Goal: Task Accomplishment & Management: Complete application form

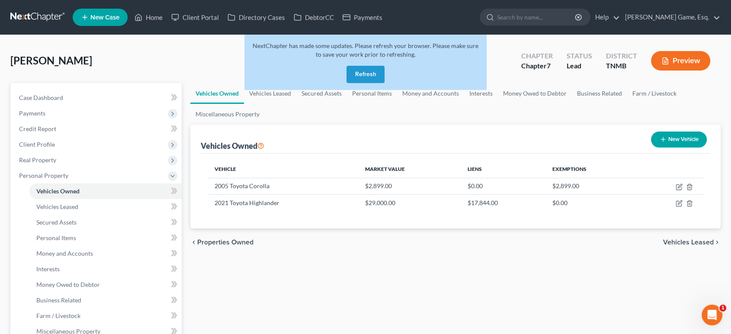
click at [373, 83] on button "Refresh" at bounding box center [366, 74] width 38 height 17
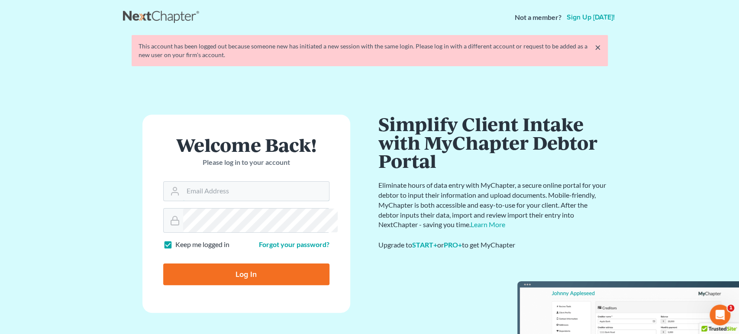
type input "[EMAIL_ADDRESS][DOMAIN_NAME]"
click at [596, 52] on link "×" at bounding box center [598, 47] width 6 height 10
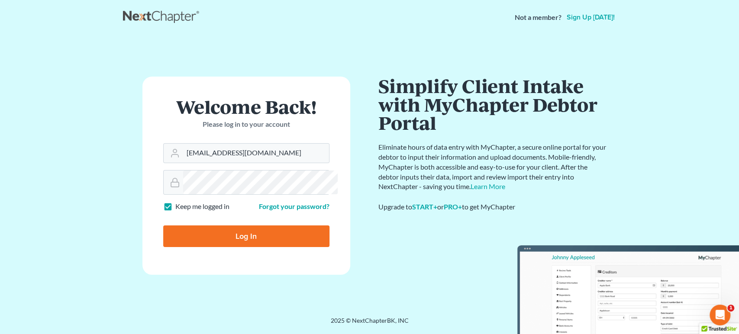
click at [313, 247] on input "Log In" at bounding box center [246, 236] width 166 height 22
type input "Thinking..."
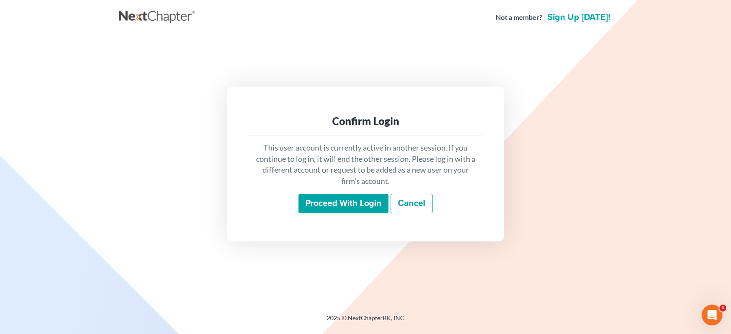
click at [331, 208] on input "Proceed with login" at bounding box center [344, 204] width 90 height 20
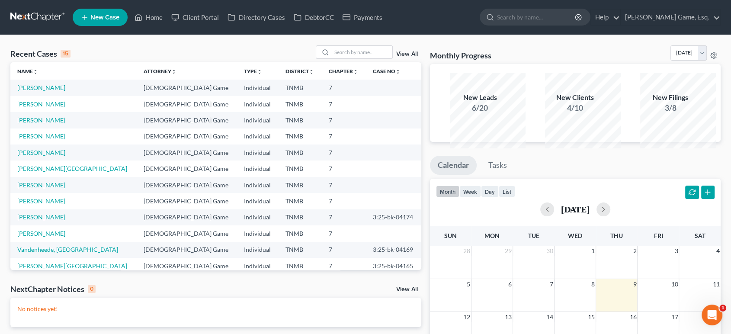
click at [54, 96] on td "[PERSON_NAME]" at bounding box center [73, 88] width 126 height 16
click at [54, 91] on link "[PERSON_NAME]" at bounding box center [41, 87] width 48 height 7
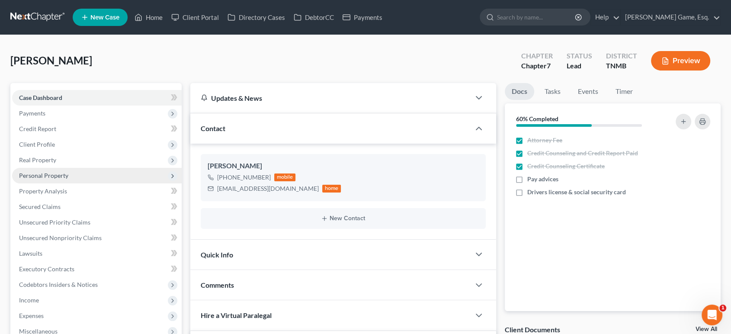
click at [64, 179] on span "Personal Property" at bounding box center [43, 175] width 49 height 7
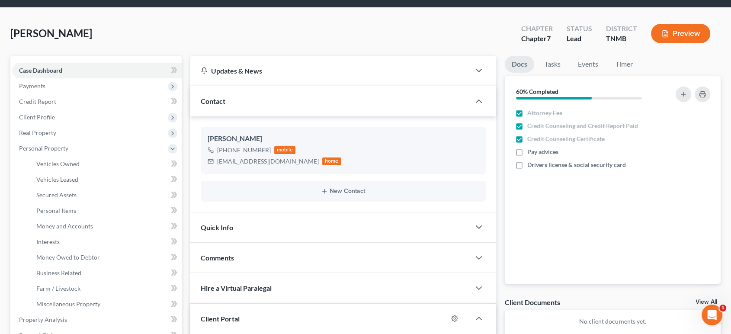
scroll to position [48, 0]
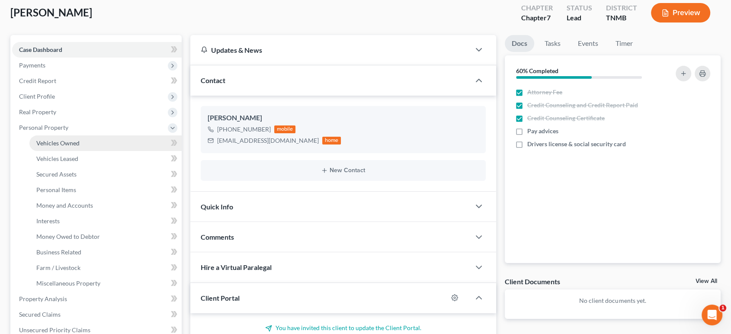
click at [104, 151] on link "Vehicles Owned" at bounding box center [105, 143] width 152 height 16
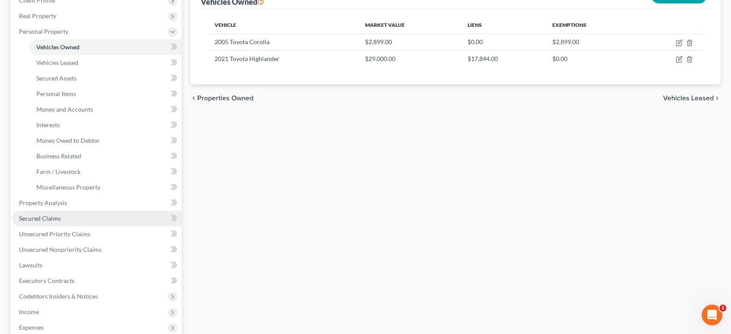
scroll to position [240, 0]
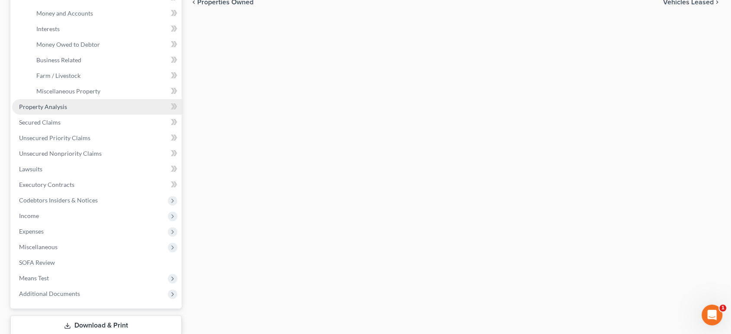
click at [99, 115] on link "Property Analysis" at bounding box center [97, 107] width 170 height 16
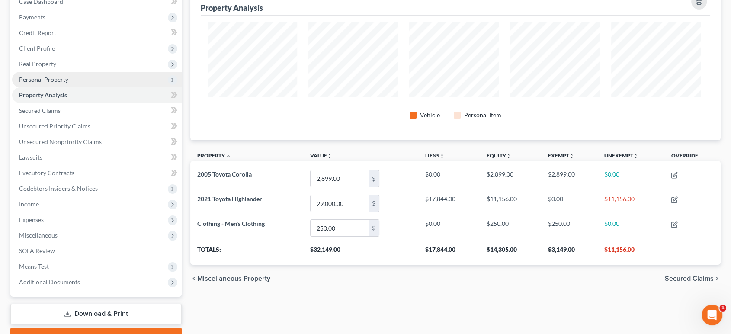
click at [88, 87] on span "Personal Property" at bounding box center [97, 80] width 170 height 16
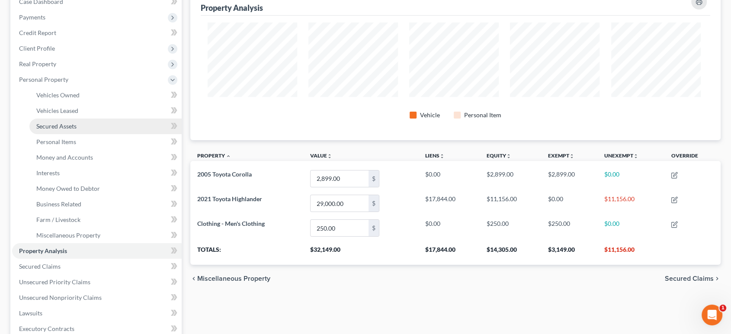
click at [77, 130] on span "Secured Assets" at bounding box center [56, 125] width 40 height 7
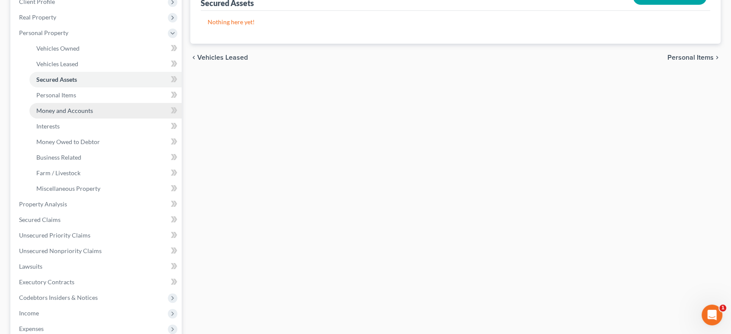
scroll to position [144, 0]
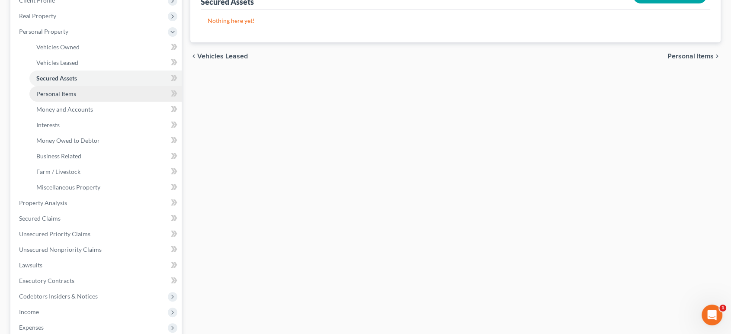
click at [98, 102] on link "Personal Items" at bounding box center [105, 94] width 152 height 16
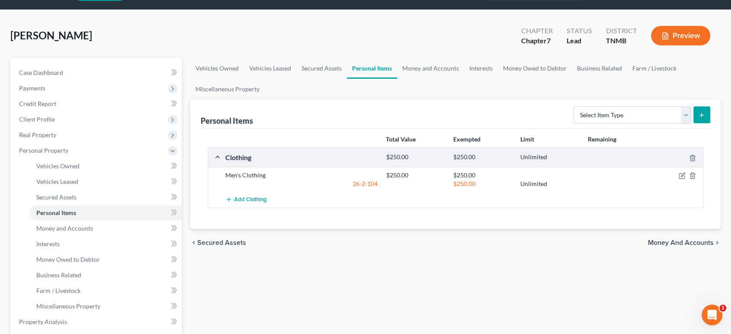
scroll to position [48, 0]
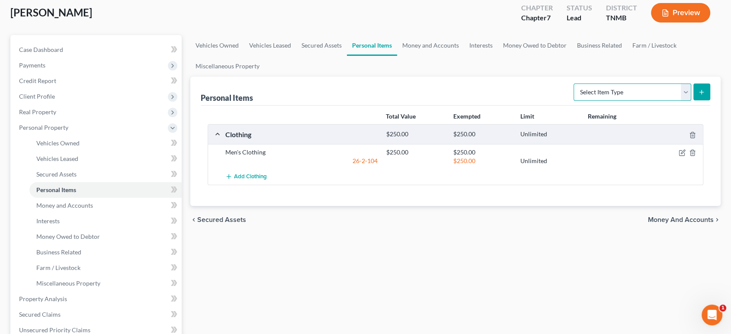
click at [586, 101] on select "Select Item Type Clothing (A/B: 11) Collectibles Of Value (A/B: 8) Electronics …" at bounding box center [633, 92] width 118 height 17
click at [576, 101] on select "Select Item Type Clothing (A/B: 11) Collectibles Of Value (A/B: 8) Electronics …" at bounding box center [633, 92] width 118 height 17
select select "electronics"
click at [574, 101] on select "Select Item Type Clothing (A/B: 11) Collectibles Of Value (A/B: 8) Electronics …" at bounding box center [633, 92] width 118 height 17
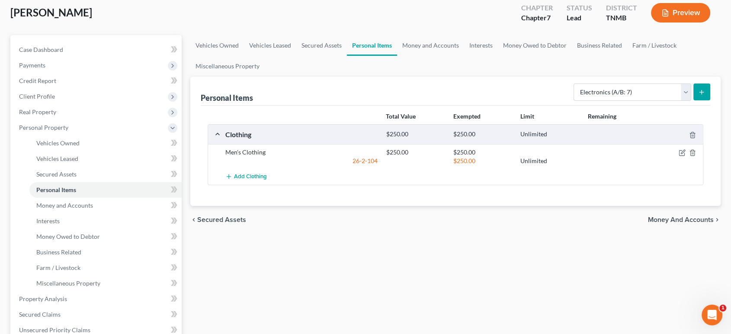
click at [694, 100] on button "submit" at bounding box center [702, 92] width 17 height 17
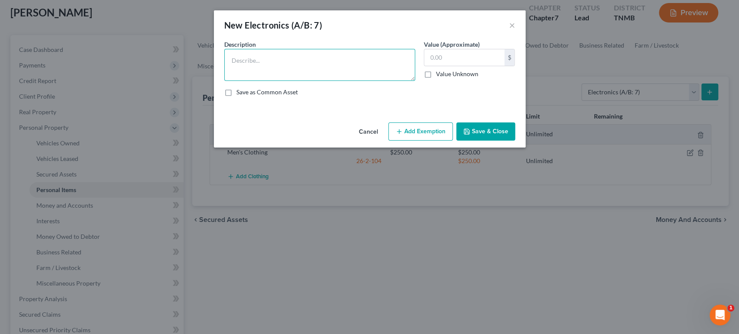
click at [315, 73] on textarea at bounding box center [319, 65] width 191 height 32
type textarea "I"
type textarea "i"
click at [301, 81] on textarea at bounding box center [319, 65] width 191 height 32
click at [298, 70] on textarea at bounding box center [319, 65] width 191 height 32
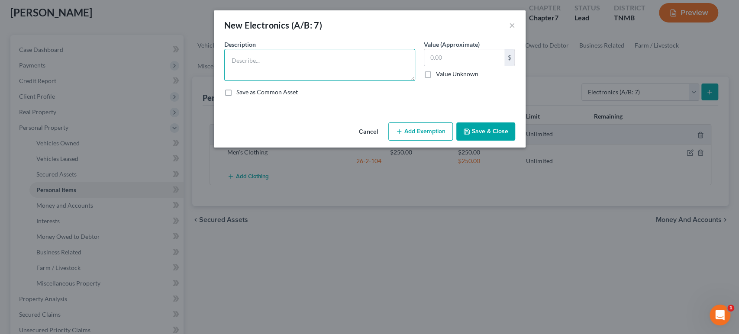
click at [312, 80] on textarea at bounding box center [319, 65] width 191 height 32
click at [515, 30] on button "×" at bounding box center [512, 25] width 6 height 10
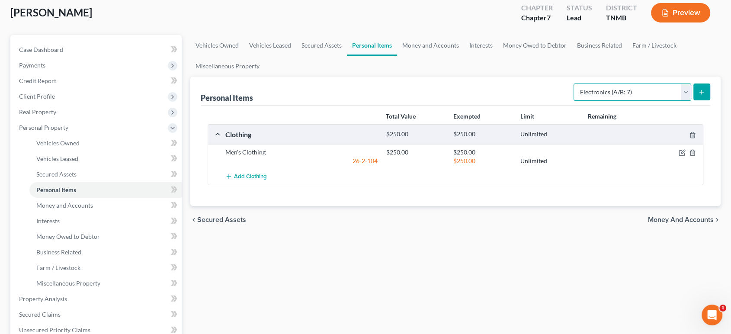
click at [602, 101] on select "Select Item Type Clothing (A/B: 11) Collectibles Of Value (A/B: 8) Electronics …" at bounding box center [633, 92] width 118 height 17
select select "household_goods"
click at [574, 101] on select "Select Item Type Clothing (A/B: 11) Collectibles Of Value (A/B: 8) Electronics …" at bounding box center [633, 92] width 118 height 17
click at [700, 92] on line "submit" at bounding box center [702, 92] width 4 height 0
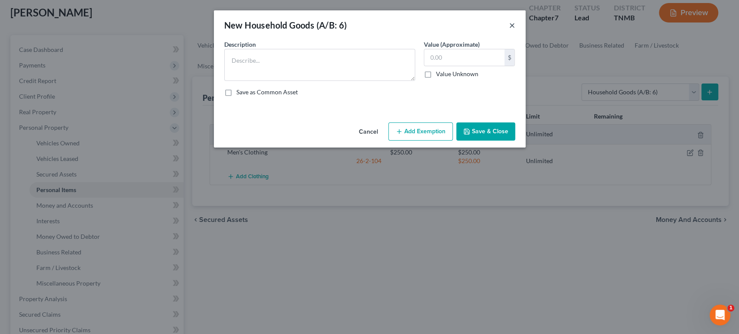
click at [515, 29] on button "×" at bounding box center [512, 25] width 6 height 10
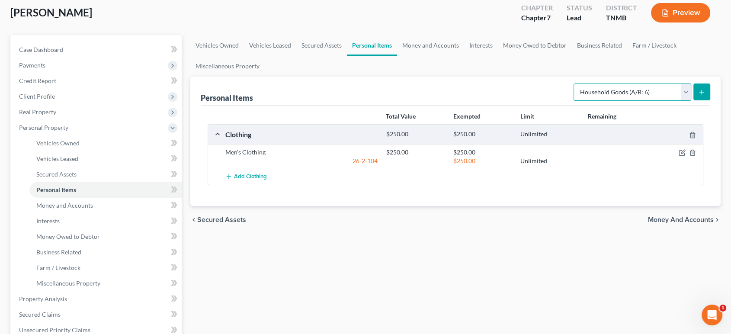
click at [607, 101] on select "Select Item Type Clothing (A/B: 11) Collectibles Of Value (A/B: 8) Electronics …" at bounding box center [633, 92] width 118 height 17
click at [481, 106] on div "Personal Items Select Item Type Clothing (A/B: 11) Collectibles Of Value (A/B: …" at bounding box center [456, 91] width 510 height 29
click at [630, 101] on select "Select Item Type Clothing (A/B: 11) Collectibles Of Value (A/B: 8) Electronics …" at bounding box center [633, 92] width 118 height 17
click at [585, 101] on select "Select Item Type Clothing (A/B: 11) Collectibles Of Value (A/B: 8) Electronics …" at bounding box center [633, 92] width 118 height 17
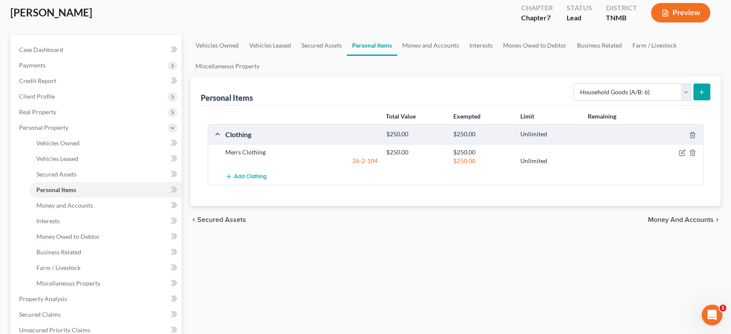
click at [468, 106] on div "Personal Items Select Item Type Clothing (A/B: 11) Collectibles Of Value (A/B: …" at bounding box center [456, 91] width 510 height 29
click at [464, 56] on link "Money and Accounts" at bounding box center [430, 45] width 67 height 21
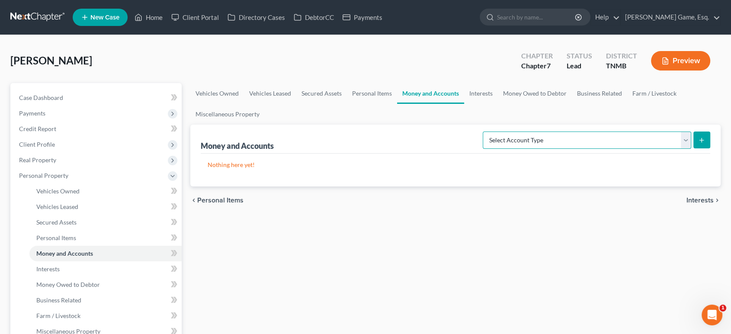
click at [494, 149] on select "Select Account Type Brokerage (A/B: 18, SOFA: 20) Cash on Hand (A/B: 16) Certif…" at bounding box center [587, 140] width 209 height 17
select select "checking"
click at [483, 149] on select "Select Account Type Brokerage (A/B: 18, SOFA: 20) Cash on Hand (A/B: 16) Certif…" at bounding box center [587, 140] width 209 height 17
click at [694, 148] on button "submit" at bounding box center [702, 140] width 17 height 17
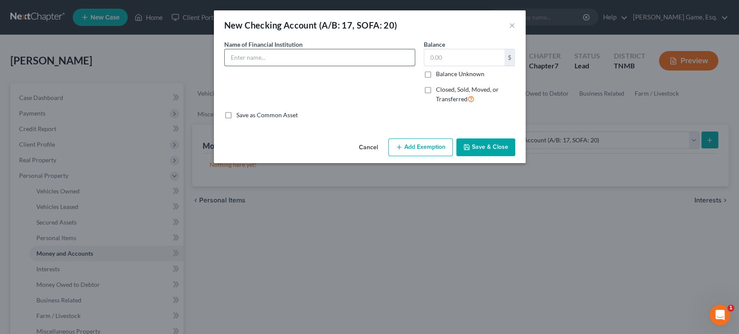
click at [262, 66] on input "text" at bounding box center [320, 57] width 190 height 16
type input "Bank of America"
click at [456, 66] on input "text" at bounding box center [464, 57] width 80 height 16
type input "0"
click at [515, 157] on button "Save & Close" at bounding box center [485, 147] width 59 height 18
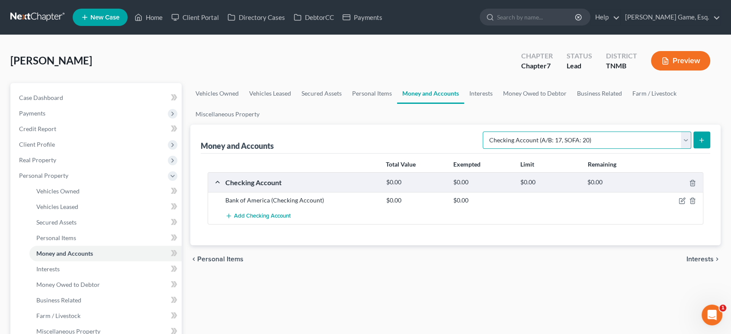
click at [592, 149] on select "Select Account Type Brokerage (A/B: 18, SOFA: 20) Cash on Hand (A/B: 16) Certif…" at bounding box center [587, 140] width 209 height 17
select select "savings"
click at [483, 149] on select "Select Account Type Brokerage (A/B: 18, SOFA: 20) Cash on Hand (A/B: 16) Certif…" at bounding box center [587, 140] width 209 height 17
click at [699, 144] on icon "submit" at bounding box center [702, 140] width 7 height 7
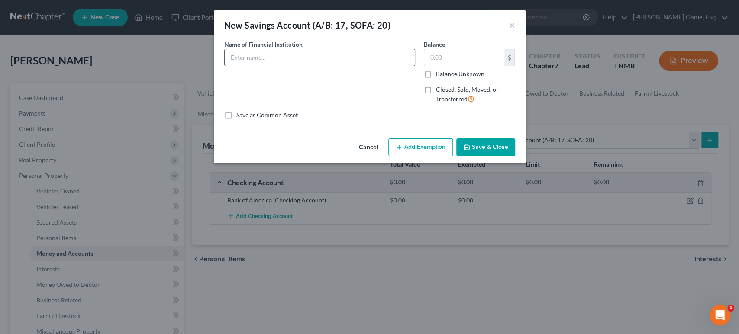
click at [284, 66] on input "text" at bounding box center [320, 57] width 190 height 16
type input "Bank of America"
click at [454, 66] on input "text" at bounding box center [464, 57] width 80 height 16
type input "0"
click at [515, 157] on button "Save & Close" at bounding box center [485, 147] width 59 height 18
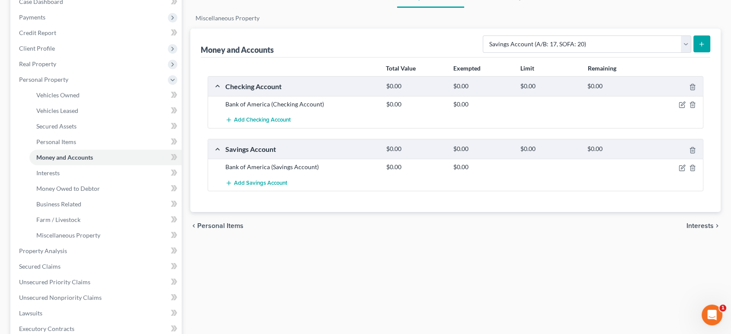
scroll to position [144, 0]
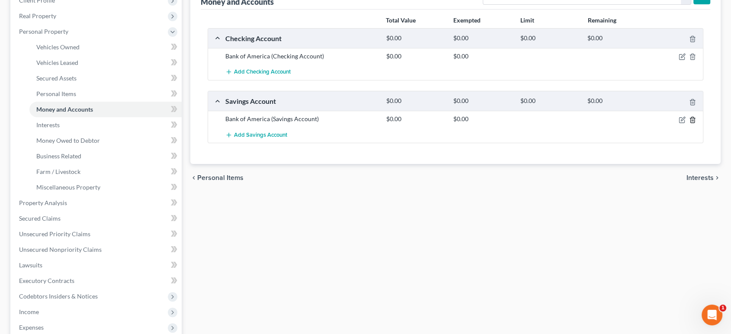
click at [691, 122] on icon "button" at bounding box center [693, 120] width 4 height 6
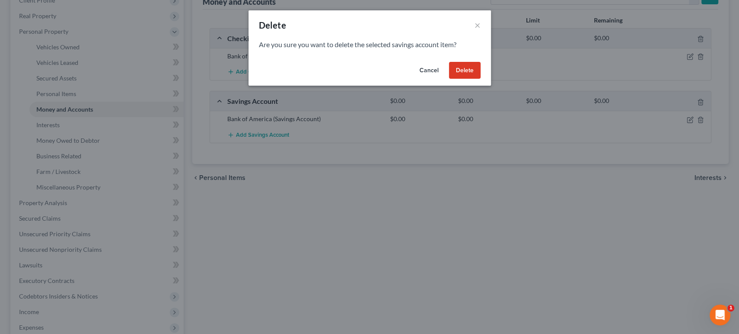
click at [480, 79] on button "Delete" at bounding box center [465, 70] width 32 height 17
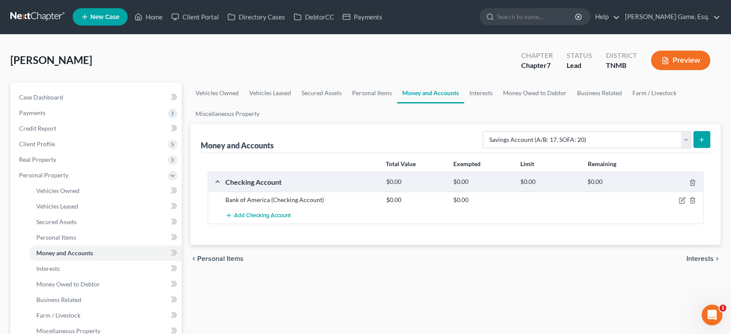
scroll to position [0, 0]
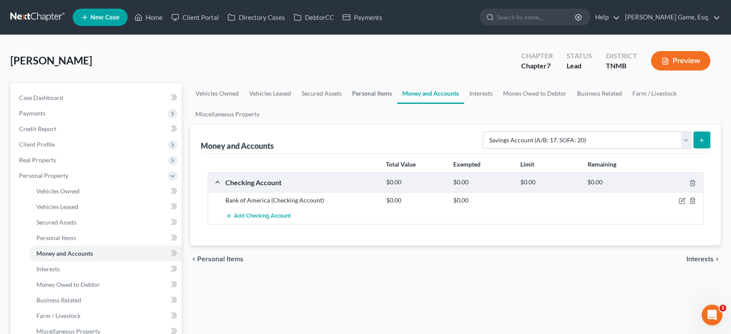
click at [397, 104] on link "Personal Items" at bounding box center [372, 93] width 50 height 21
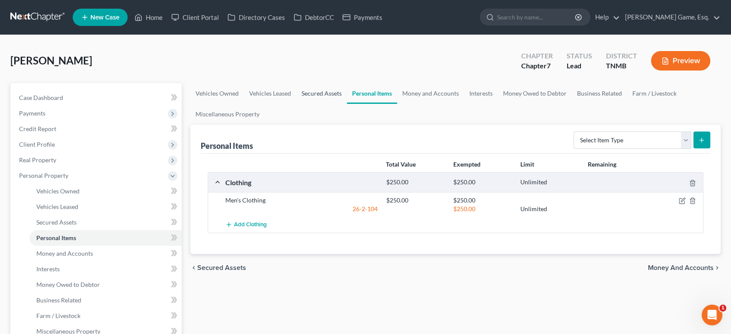
click at [347, 104] on link "Secured Assets" at bounding box center [321, 93] width 51 height 21
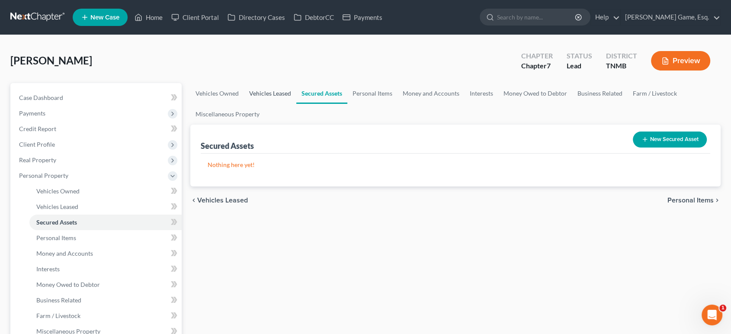
click at [287, 104] on link "Vehicles Leased" at bounding box center [270, 93] width 52 height 21
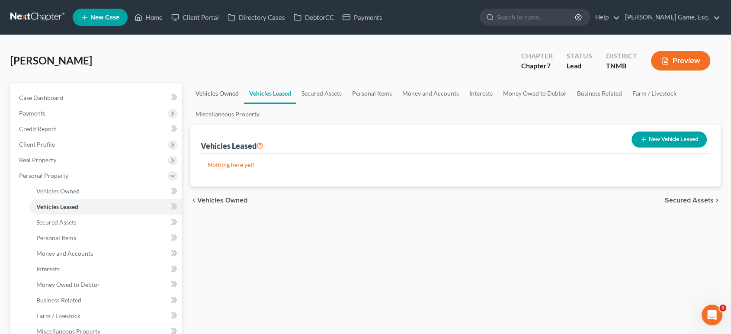
click at [227, 104] on link "Vehicles Owned" at bounding box center [217, 93] width 54 height 21
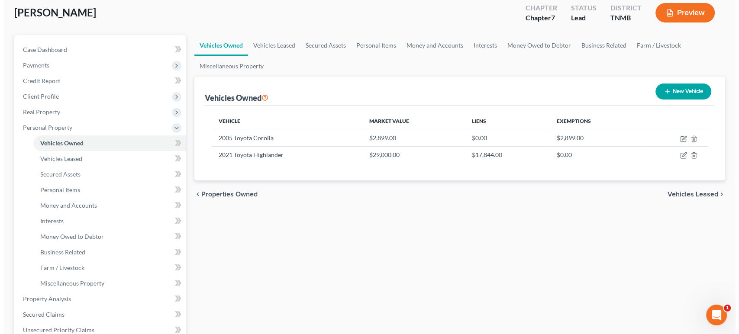
scroll to position [96, 0]
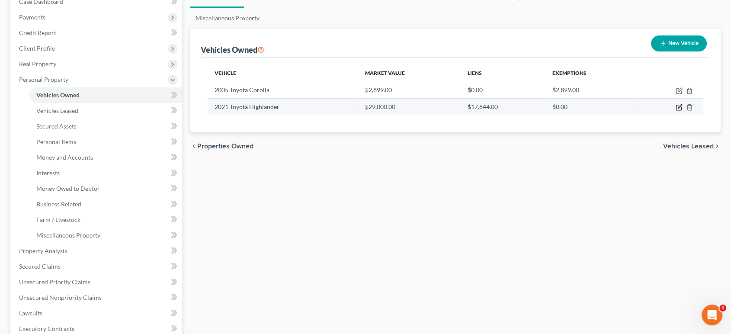
click at [676, 111] on icon "button" at bounding box center [679, 107] width 7 height 7
select select "0"
select select "5"
select select "2"
select select "3"
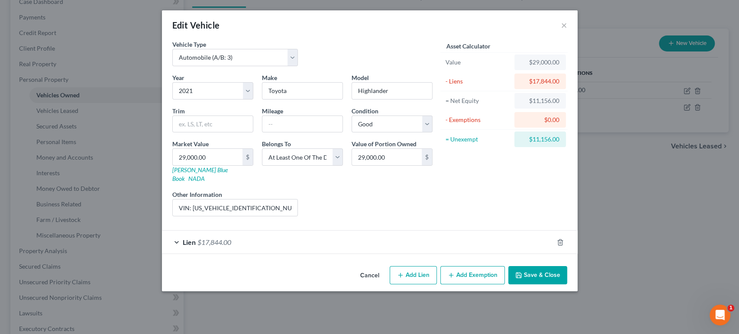
scroll to position [29, 0]
click at [267, 254] on div "Lien $17,844.00" at bounding box center [357, 242] width 391 height 23
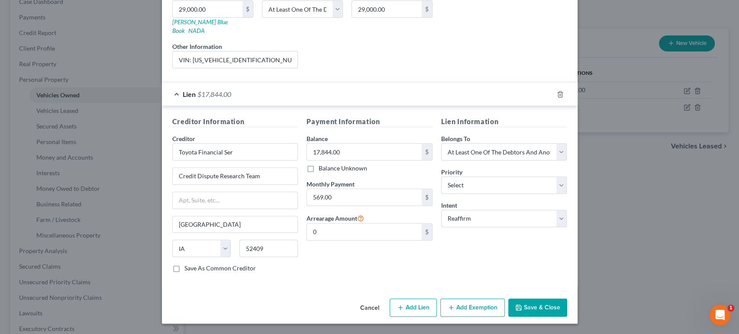
scroll to position [0, 0]
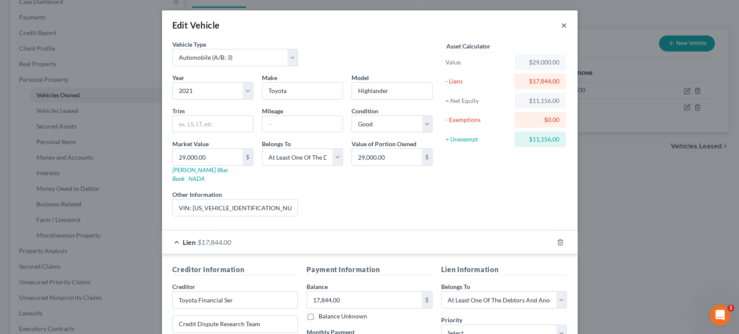
click at [567, 30] on button "×" at bounding box center [564, 25] width 6 height 10
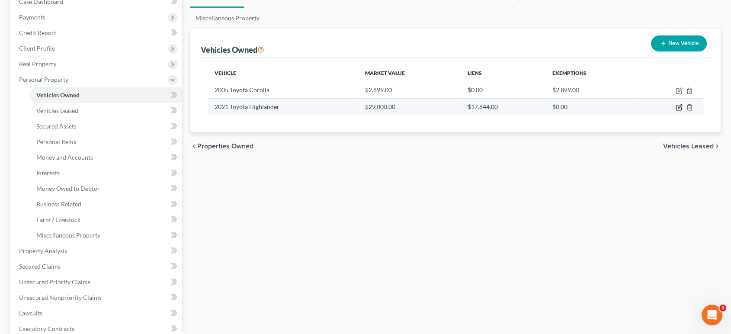
click at [676, 111] on icon "button" at bounding box center [679, 107] width 7 height 7
select select "0"
select select "5"
select select "2"
select select "3"
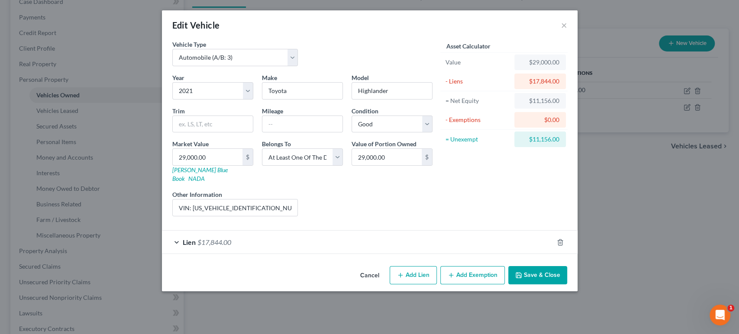
scroll to position [29, 0]
click at [494, 284] on button "Add Exemption" at bounding box center [472, 275] width 64 height 18
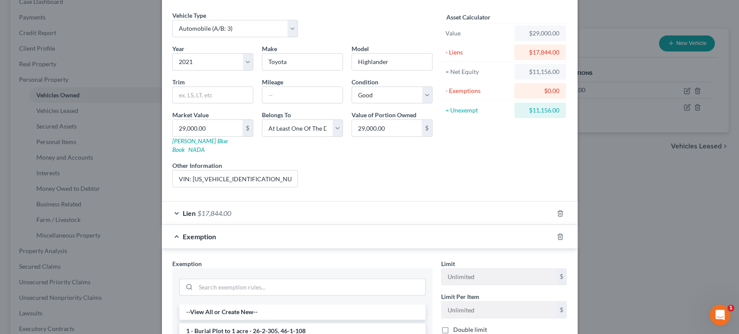
scroll to position [270, 0]
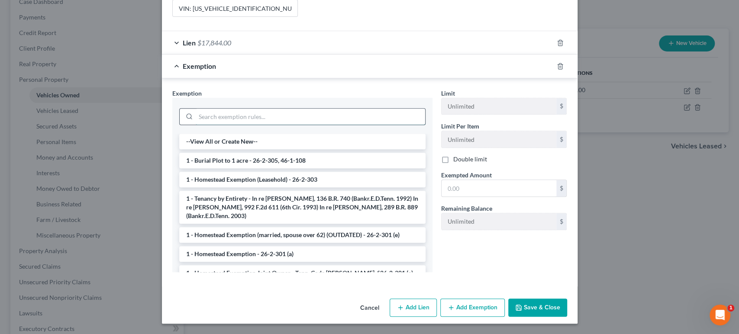
click at [282, 117] on input "search" at bounding box center [310, 117] width 229 height 16
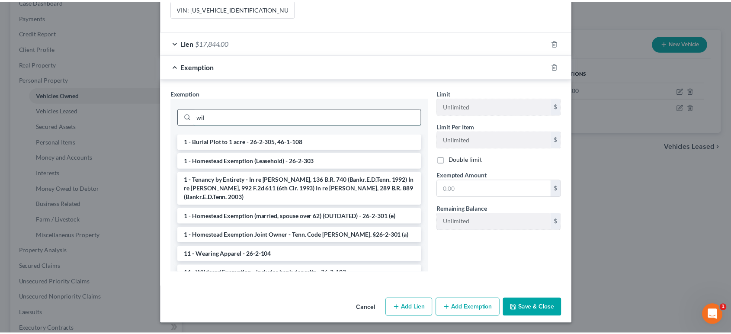
scroll to position [264, 0]
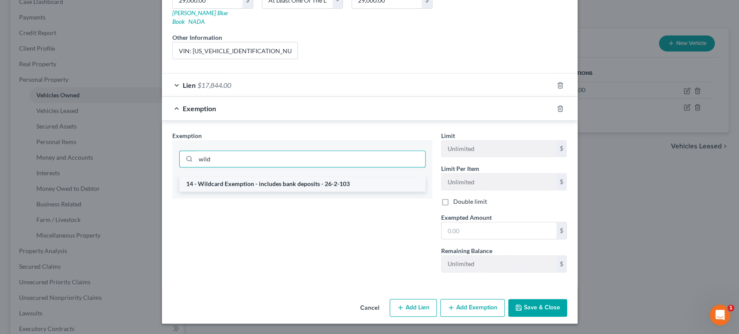
type input "wild"
click at [265, 176] on li "14 - Wildcard Exemption - includes bank deposits - 26-2-103" at bounding box center [302, 184] width 246 height 16
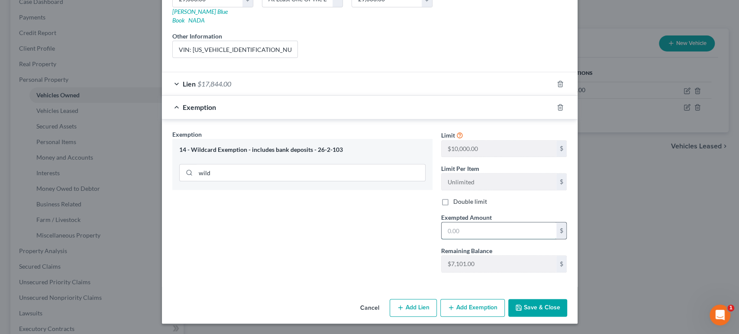
click at [527, 222] on input "text" at bounding box center [498, 230] width 115 height 16
type input "7,000"
click at [567, 299] on button "Save & Close" at bounding box center [537, 308] width 59 height 18
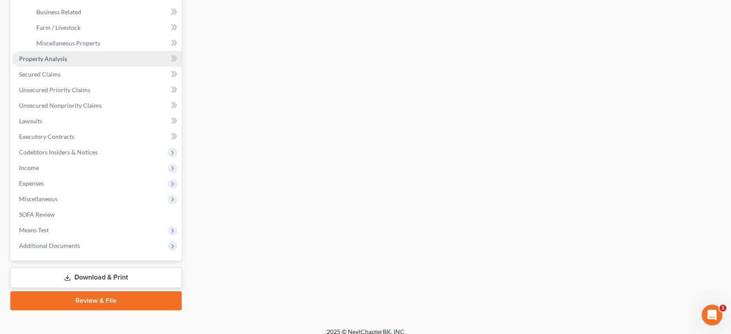
click at [67, 62] on span "Property Analysis" at bounding box center [43, 58] width 48 height 7
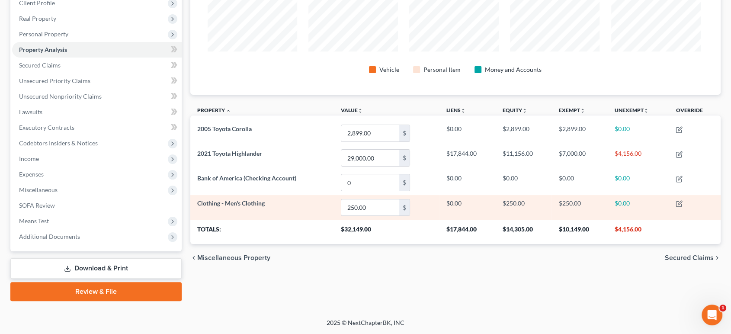
scroll to position [209, 0]
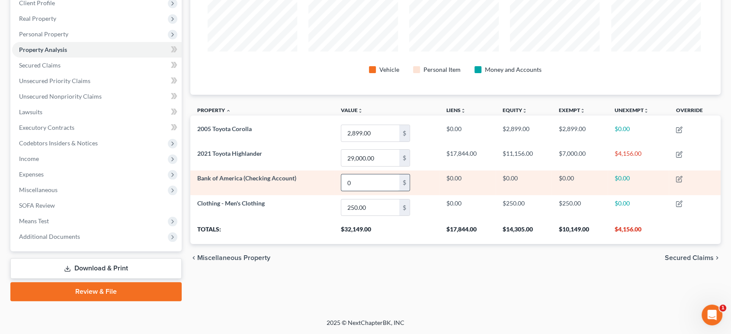
click at [379, 174] on input "0" at bounding box center [370, 182] width 58 height 16
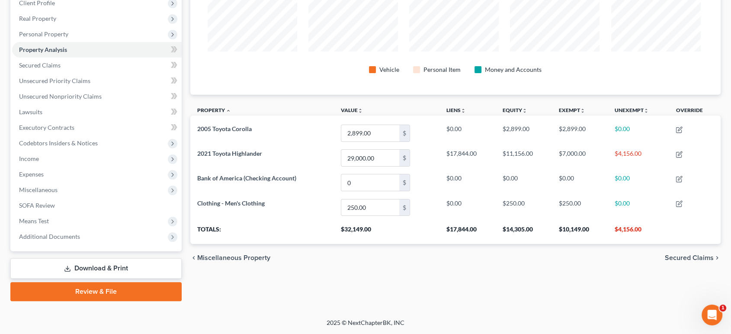
click at [396, 272] on div "chevron_left Miscellaneous Property Secured Claims chevron_right" at bounding box center [455, 258] width 531 height 28
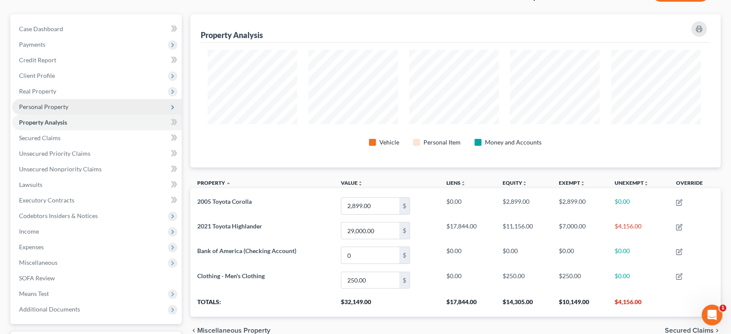
scroll to position [65, 0]
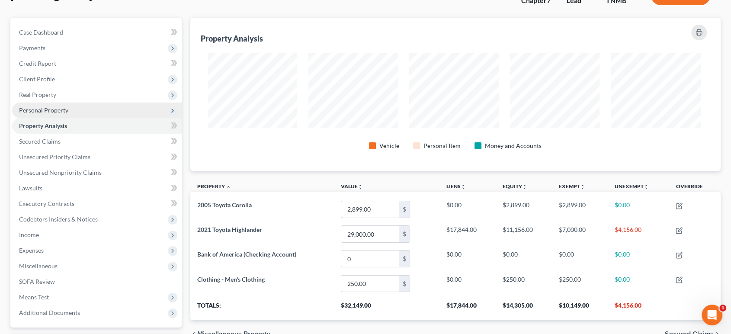
click at [68, 114] on span "Personal Property" at bounding box center [43, 109] width 49 height 7
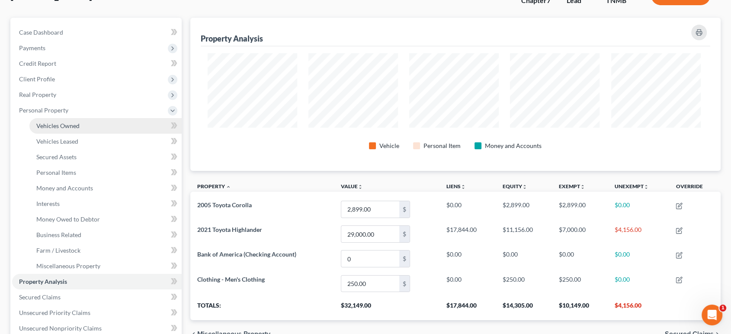
click at [87, 134] on link "Vehicles Owned" at bounding box center [105, 126] width 152 height 16
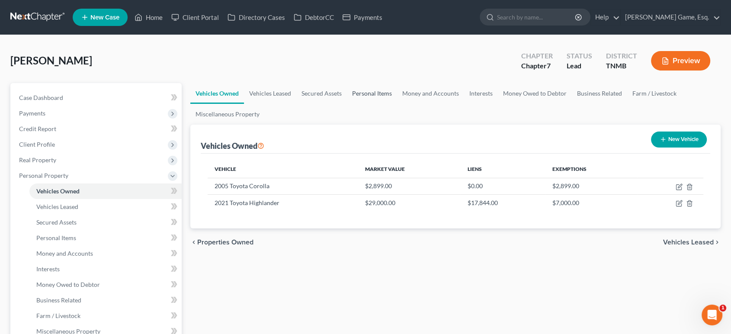
click at [397, 104] on link "Personal Items" at bounding box center [372, 93] width 50 height 21
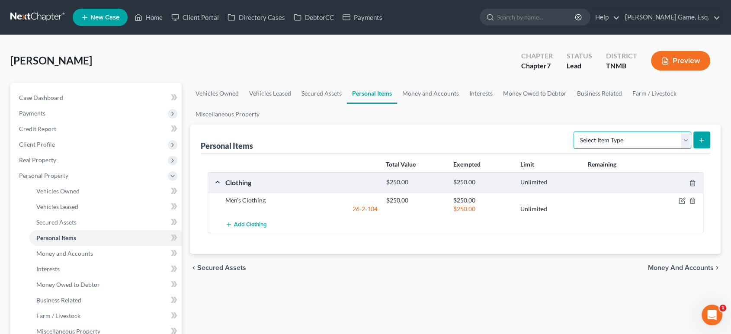
click at [590, 149] on select "Select Item Type Clothing (A/B: 11) Collectibles Of Value (A/B: 8) Electronics …" at bounding box center [633, 140] width 118 height 17
click at [498, 154] on div "Personal Items Select Item Type Clothing (A/B: 11) Collectibles Of Value (A/B: …" at bounding box center [456, 139] width 510 height 29
click at [464, 104] on link "Money and Accounts" at bounding box center [430, 93] width 67 height 21
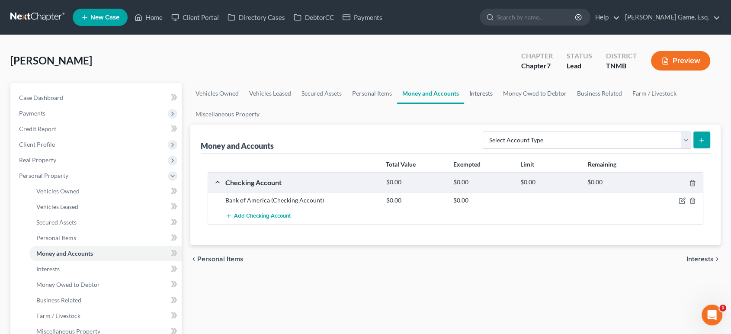
click at [498, 104] on link "Interests" at bounding box center [481, 93] width 34 height 21
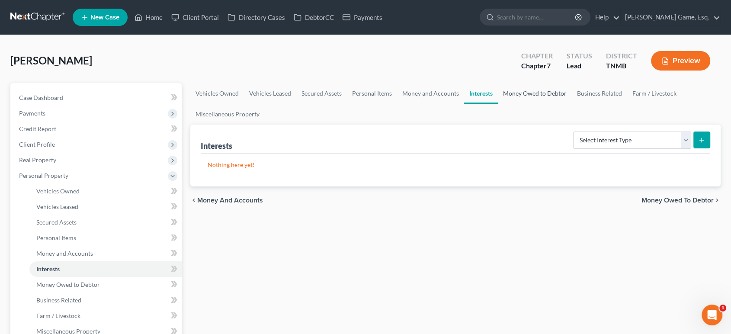
click at [572, 104] on link "Money Owed to Debtor" at bounding box center [535, 93] width 74 height 21
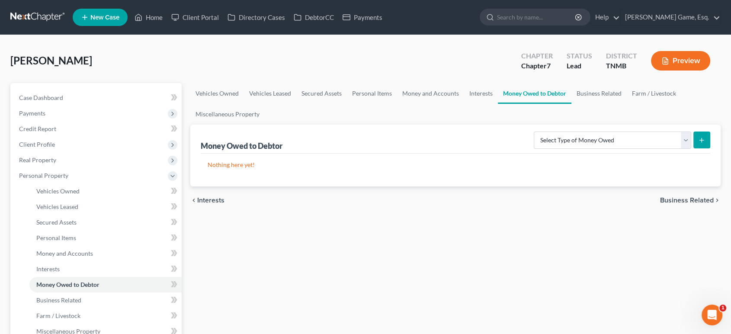
drag, startPoint x: 638, startPoint y: 121, endPoint x: 448, endPoint y: 146, distance: 191.2
click at [448, 125] on ul "Vehicles Owned Vehicles Leased Secured Assets Personal Items Money and Accounts…" at bounding box center [455, 104] width 531 height 42
click at [572, 104] on link "Business Related" at bounding box center [599, 93] width 55 height 21
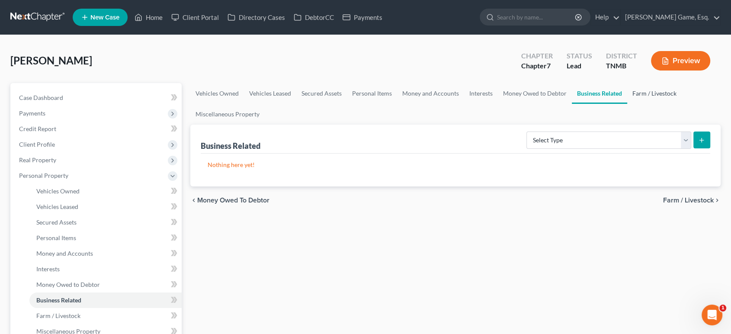
click at [628, 104] on link "Farm / Livestock" at bounding box center [655, 93] width 55 height 21
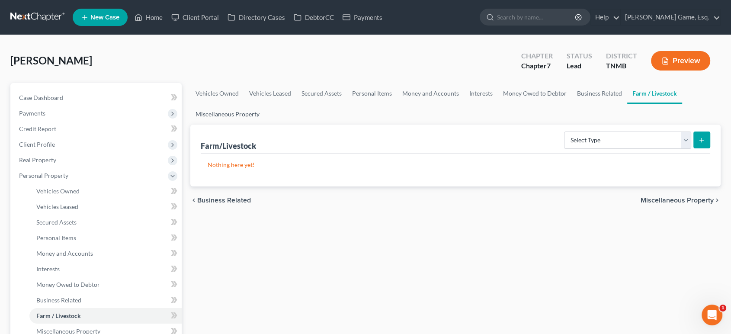
click at [265, 125] on link "Miscellaneous Property" at bounding box center [227, 114] width 74 height 21
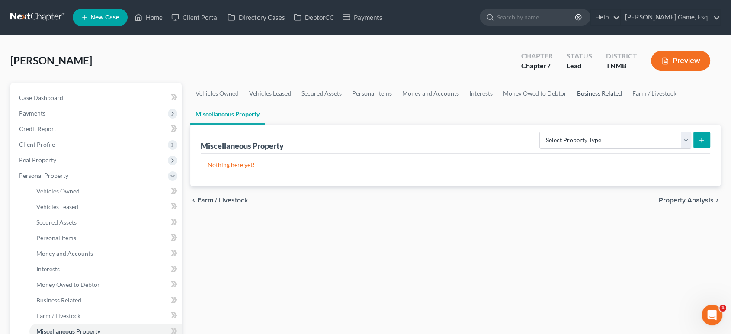
click at [572, 104] on link "Business Related" at bounding box center [599, 93] width 55 height 21
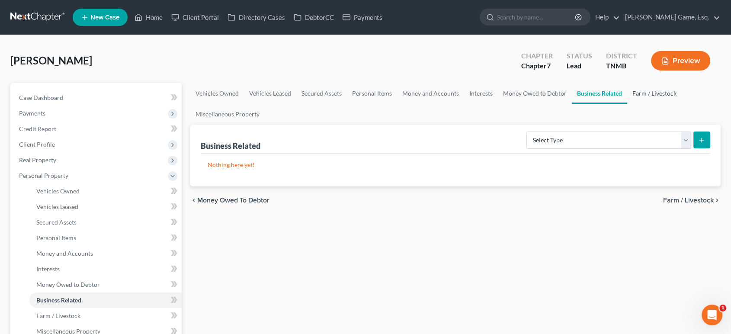
click at [628, 104] on link "Farm / Livestock" at bounding box center [655, 93] width 55 height 21
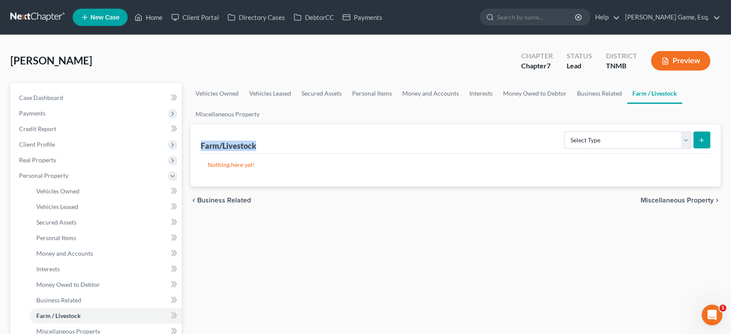
drag, startPoint x: 272, startPoint y: 180, endPoint x: 189, endPoint y: 184, distance: 82.8
click at [617, 149] on select "Select Type Animals & Livestock (A/B: 47) Crops: Growing or Harvested (A/B: 48)…" at bounding box center [627, 140] width 127 height 17
click at [616, 125] on ul "Vehicles Owned Vehicles Leased Secured Assets Personal Items Money and Accounts…" at bounding box center [455, 104] width 531 height 42
click at [564, 149] on select "Select Type Animals & Livestock (A/B: 47) Crops: Growing or Harvested (A/B: 48)…" at bounding box center [627, 140] width 127 height 17
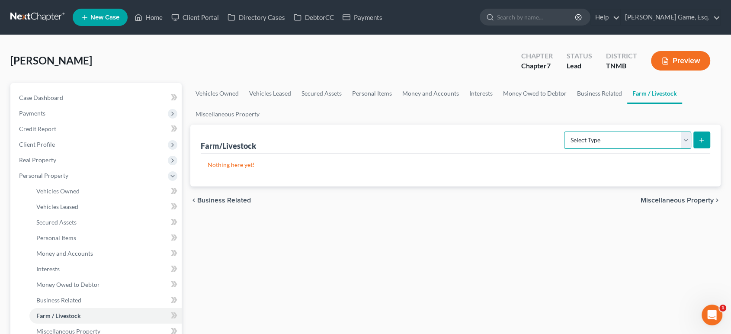
click at [564, 149] on select "Select Type Animals & Livestock (A/B: 47) Crops: Growing or Harvested (A/B: 48)…" at bounding box center [627, 140] width 127 height 17
click at [265, 125] on link "Miscellaneous Property" at bounding box center [227, 114] width 74 height 21
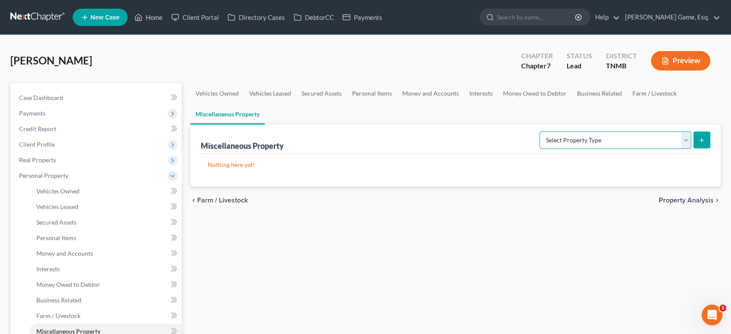
click at [590, 149] on select "Select Property Type Assigned for Creditor Benefit Within 1 Year (SOFA: 12) Hol…" at bounding box center [616, 140] width 152 height 17
click at [614, 149] on select "Select Property Type Assigned for Creditor Benefit Within 1 Year (SOFA: 12) Hol…" at bounding box center [616, 140] width 152 height 17
click at [465, 187] on div "Nothing here yet!" at bounding box center [456, 170] width 510 height 33
click at [397, 104] on link "Personal Items" at bounding box center [372, 93] width 50 height 21
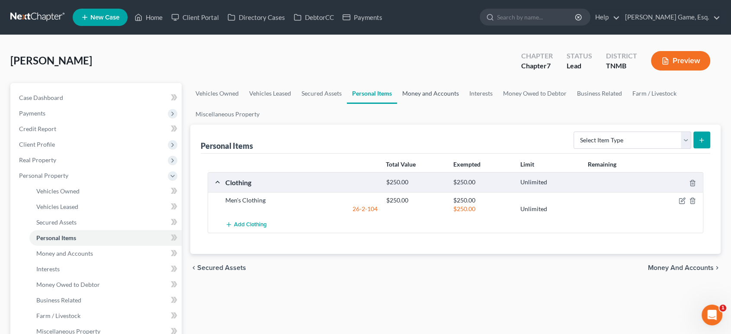
click at [464, 104] on link "Money and Accounts" at bounding box center [430, 93] width 67 height 21
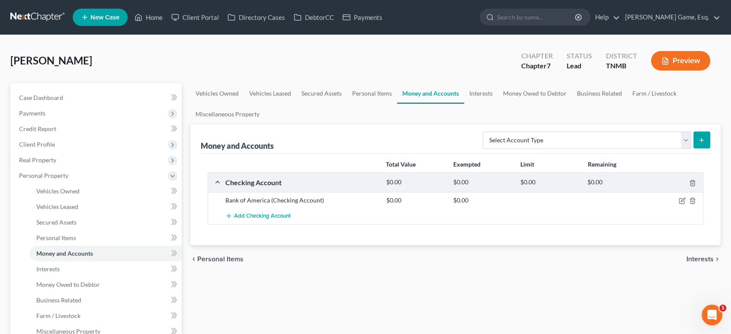
click at [431, 125] on ul "Vehicles Owned Vehicles Leased Secured Assets Personal Items Money and Accounts…" at bounding box center [455, 104] width 531 height 42
click at [397, 104] on link "Personal Items" at bounding box center [372, 93] width 50 height 21
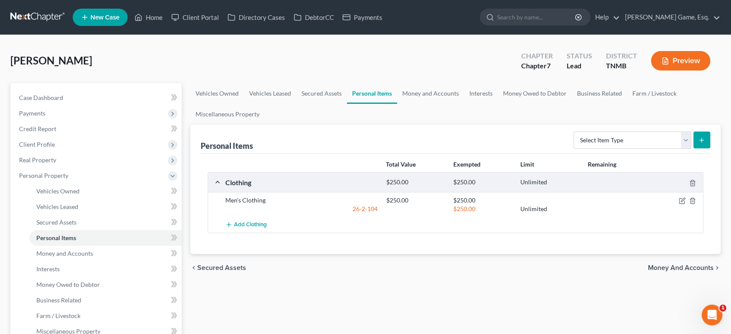
drag, startPoint x: 427, startPoint y: 116, endPoint x: 417, endPoint y: 76, distance: 41.6
click at [417, 76] on div "Montero, Luis Upgraded Chapter Chapter 7 Status Lead District TNMB Preview" at bounding box center [365, 64] width 711 height 38
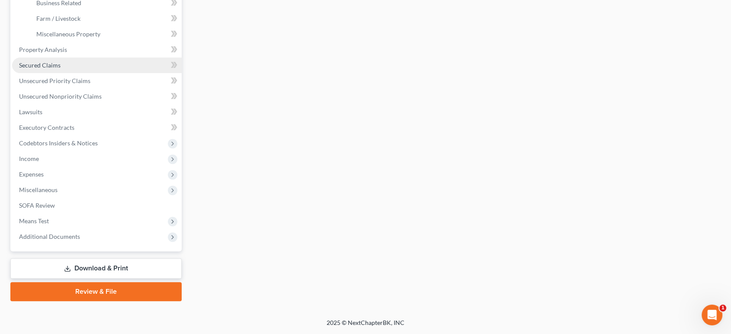
scroll to position [384, 0]
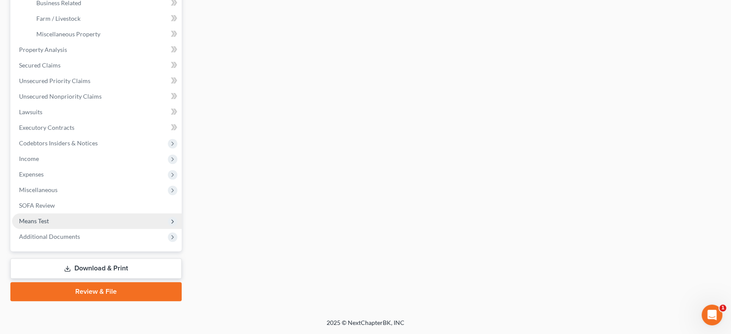
click at [80, 229] on span "Means Test" at bounding box center [97, 221] width 170 height 16
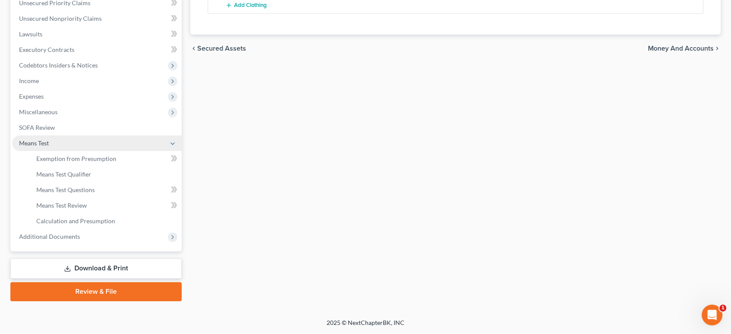
scroll to position [355, 0]
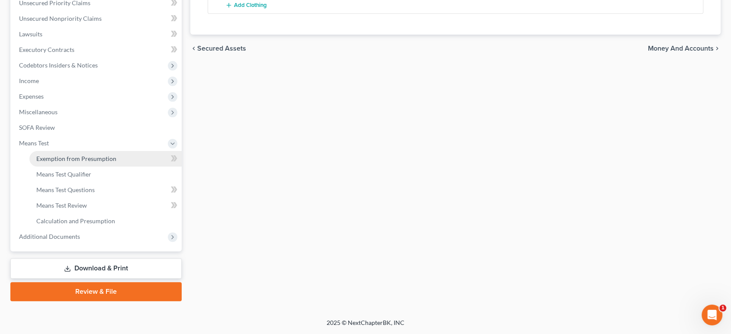
click at [116, 155] on span "Exemption from Presumption" at bounding box center [76, 158] width 80 height 7
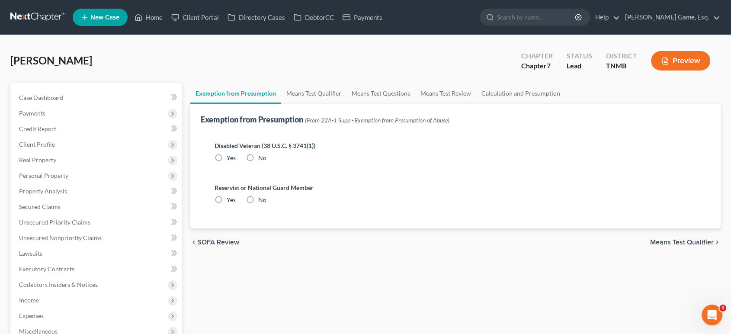
click at [262, 162] on label "No" at bounding box center [262, 158] width 8 height 9
click at [262, 159] on input "No" at bounding box center [265, 157] width 6 height 6
radio input "true"
click at [267, 204] on label "No" at bounding box center [262, 200] width 8 height 9
click at [267, 201] on input "No" at bounding box center [265, 199] width 6 height 6
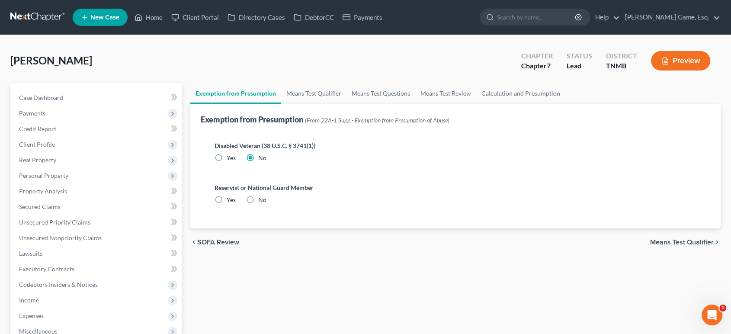
radio input "true"
click at [328, 104] on link "Means Test Qualifier" at bounding box center [313, 93] width 65 height 21
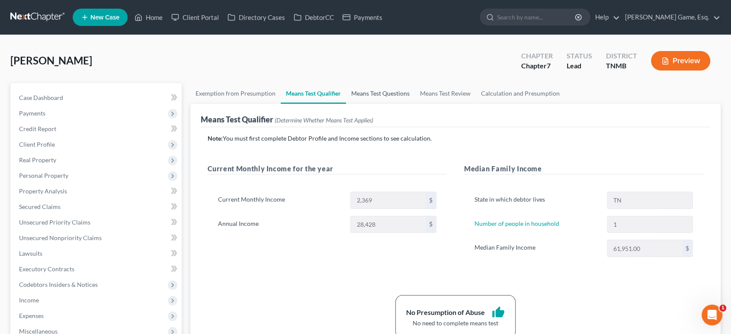
click at [415, 104] on link "Means Test Questions" at bounding box center [380, 93] width 69 height 21
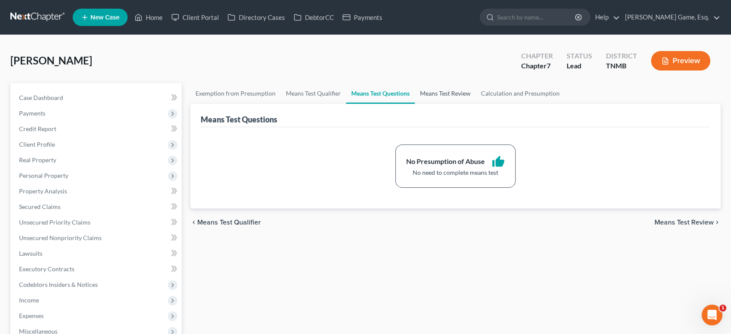
click at [476, 104] on link "Means Test Review" at bounding box center [445, 93] width 61 height 21
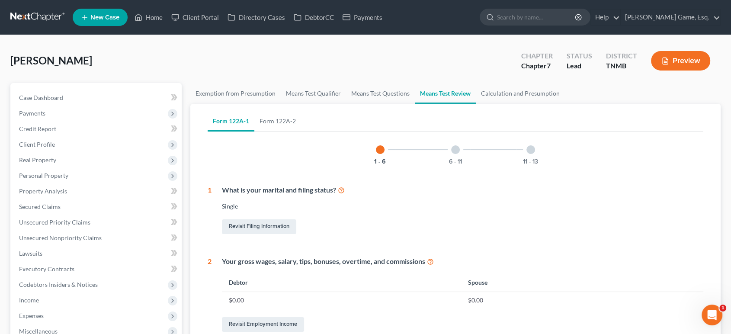
drag, startPoint x: 152, startPoint y: 77, endPoint x: 180, endPoint y: 77, distance: 27.7
click at [152, 77] on div "Montero, Luis Upgraded Chapter Chapter 7 Status Lead District TNMB Preview" at bounding box center [365, 64] width 711 height 38
click at [565, 104] on link "Calculation and Presumption" at bounding box center [520, 93] width 89 height 21
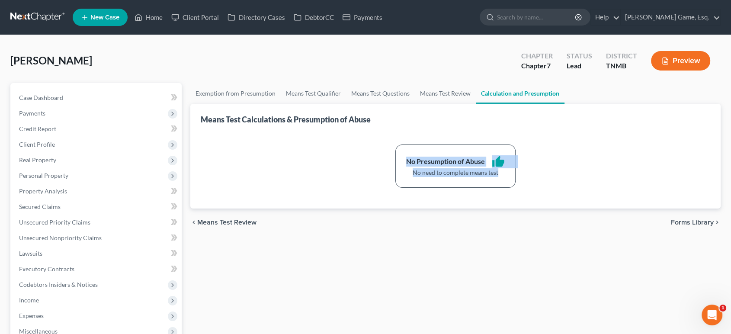
drag, startPoint x: 397, startPoint y: 196, endPoint x: 514, endPoint y: 213, distance: 118.0
click at [514, 188] on div "No Presumption of Abuse thumb_up No need to complete means test" at bounding box center [456, 166] width 120 height 43
click at [505, 177] on div "No need to complete means test" at bounding box center [455, 172] width 99 height 9
drag, startPoint x: 509, startPoint y: 208, endPoint x: 387, endPoint y: 196, distance: 122.2
click at [396, 188] on div "No Presumption of Abuse thumb_up No need to complete means test" at bounding box center [456, 166] width 120 height 43
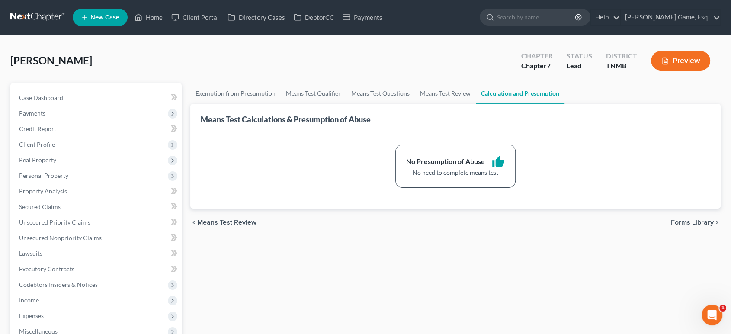
click at [429, 170] on div "No Presumption of Abuse thumb_up No need to complete means test" at bounding box center [456, 167] width 510 height 81
